Goal: Information Seeking & Learning: Learn about a topic

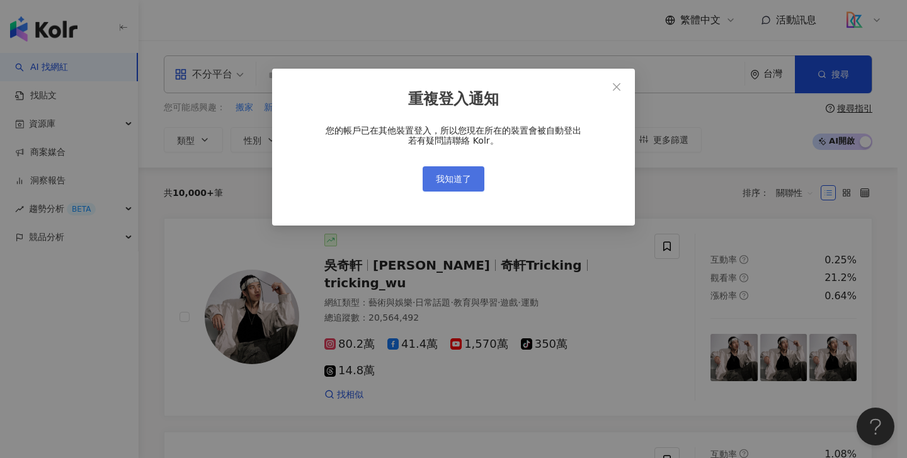
click at [470, 174] on span "我知道了" at bounding box center [453, 179] width 35 height 10
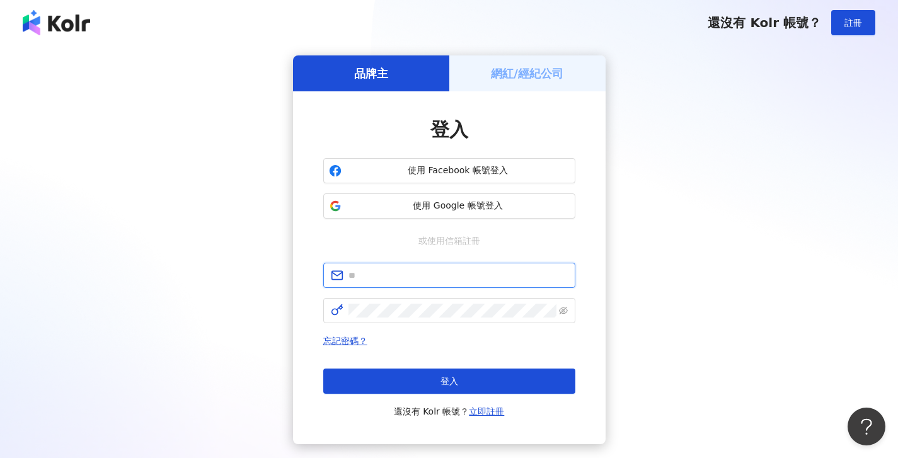
type input "**********"
click at [479, 213] on button "使用 Google 帳號登入" at bounding box center [449, 205] width 252 height 25
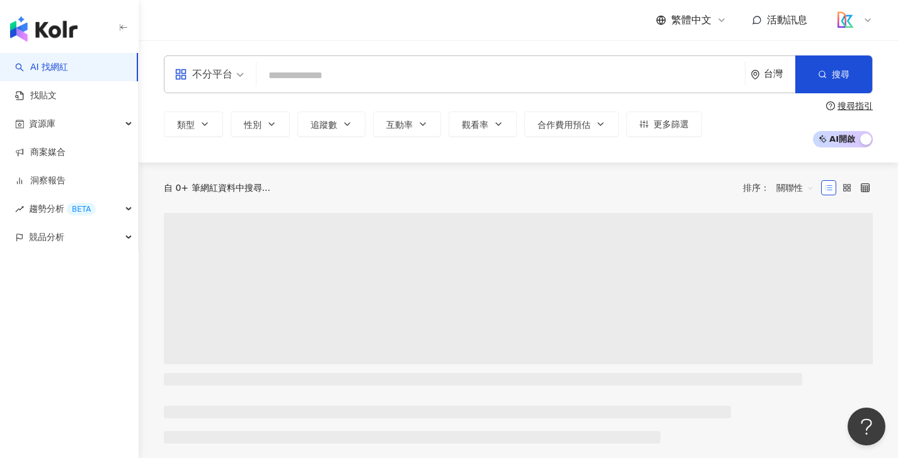
click at [350, 71] on input "search" at bounding box center [501, 76] width 478 height 24
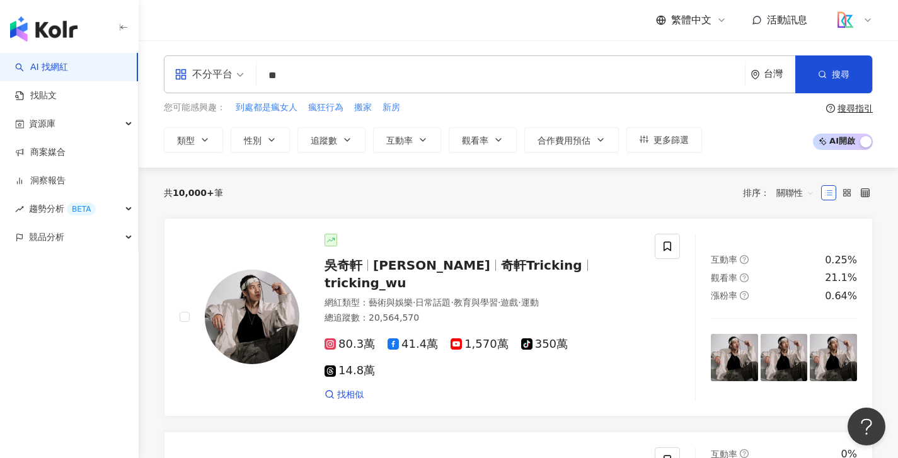
type input "*"
type input "**"
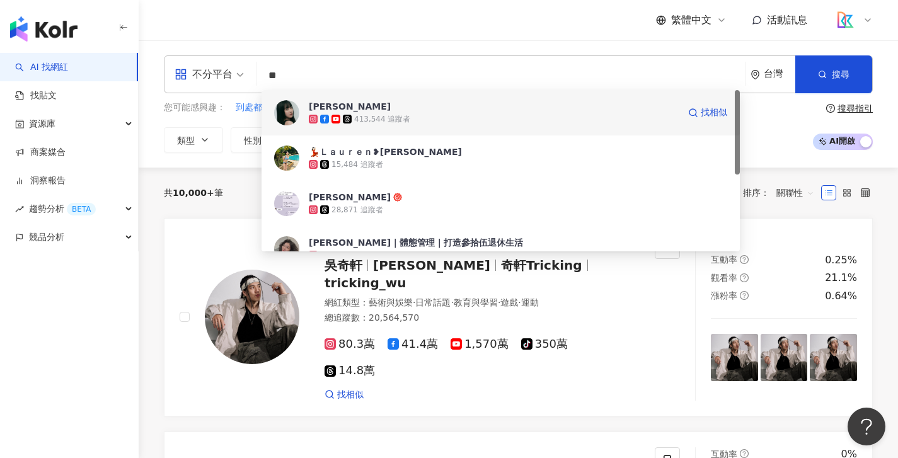
click at [420, 106] on span "[PERSON_NAME]" at bounding box center [494, 106] width 370 height 13
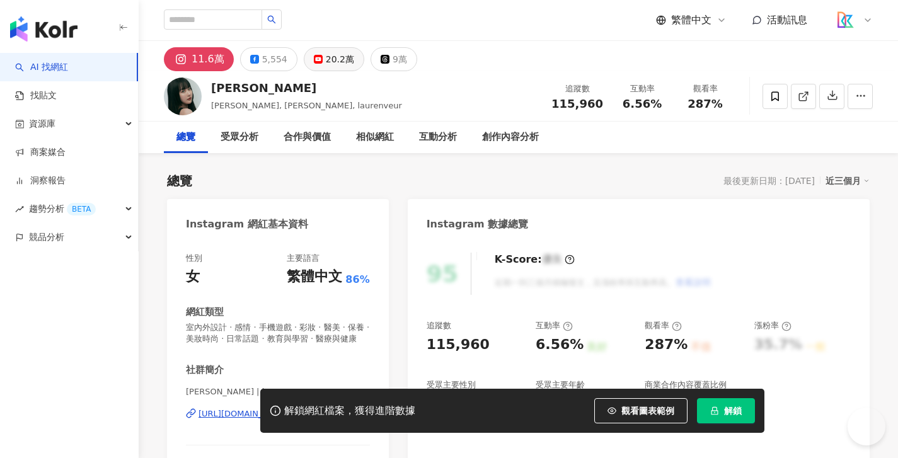
click at [312, 64] on button "20.2萬" at bounding box center [334, 59] width 60 height 24
click at [328, 65] on div "20.2萬" at bounding box center [340, 59] width 28 height 18
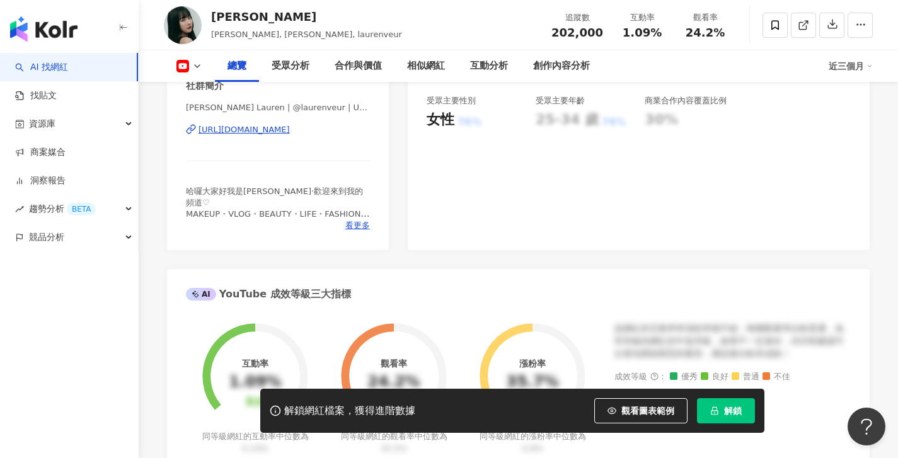
scroll to position [282, 0]
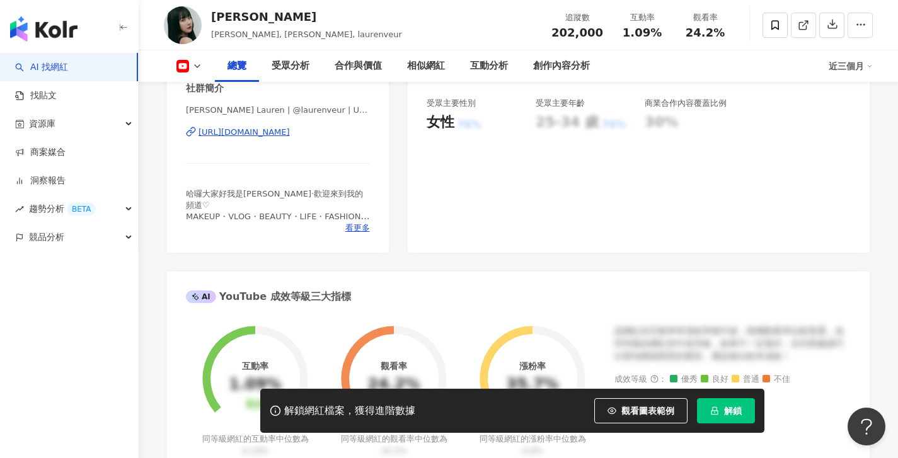
click at [290, 134] on div "[URL][DOMAIN_NAME]" at bounding box center [243, 132] width 91 height 11
